Goal: Task Accomplishment & Management: Complete application form

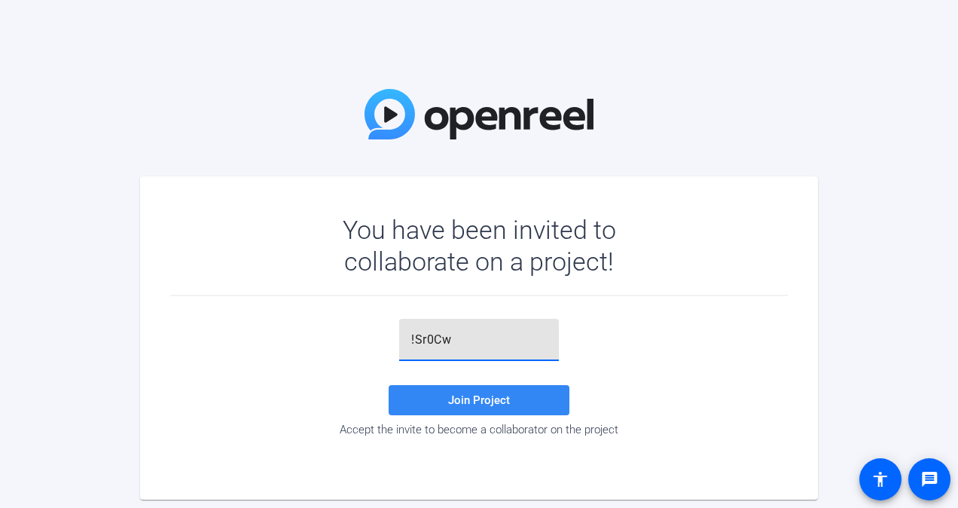
type input "!Sr0Cw"
drag, startPoint x: 498, startPoint y: 396, endPoint x: 497, endPoint y: 385, distance: 11.3
click at [497, 385] on button "Join Project" at bounding box center [479, 400] width 181 height 30
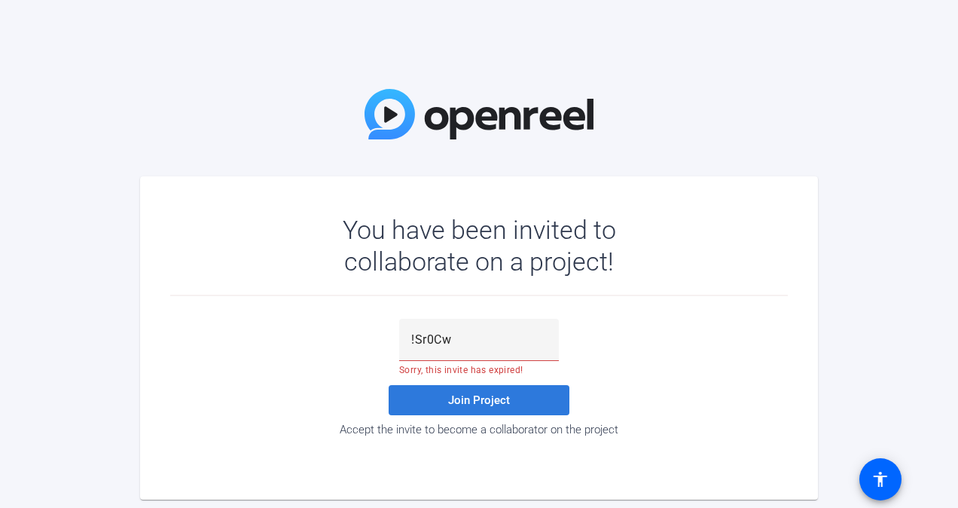
click at [482, 402] on span "Join Project" at bounding box center [479, 400] width 62 height 14
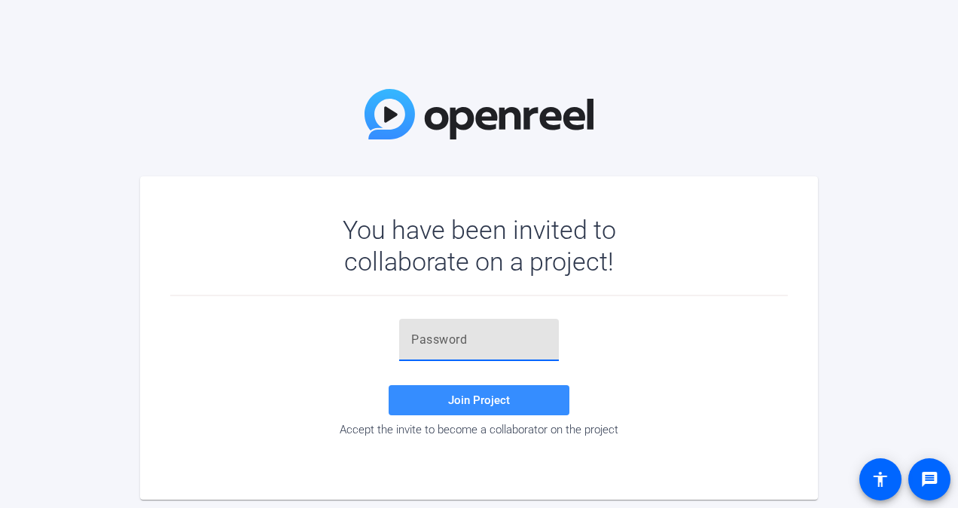
click at [441, 332] on input "text" at bounding box center [479, 340] width 136 height 18
type input "!Sr0Cw"
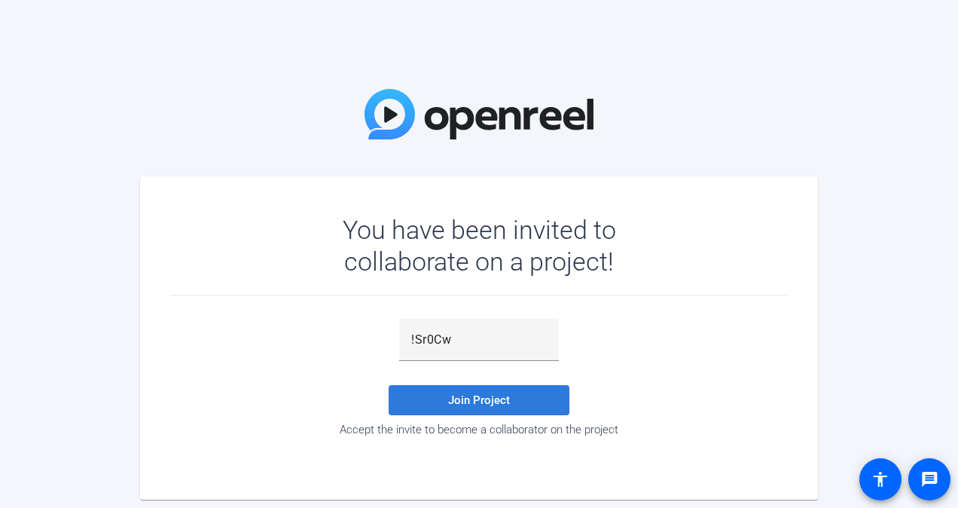
click at [454, 404] on span "Join Project" at bounding box center [479, 400] width 62 height 14
